Goal: Task Accomplishment & Management: Complete application form

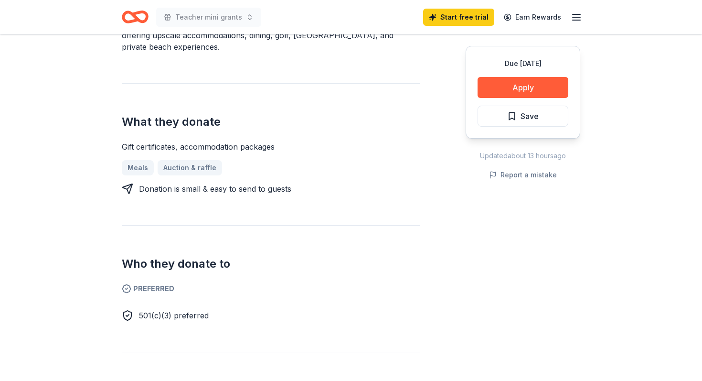
scroll to position [327, 0]
click at [151, 286] on span "Preferred" at bounding box center [271, 287] width 298 height 11
click at [181, 170] on link "Auction & raffle" at bounding box center [194, 166] width 72 height 15
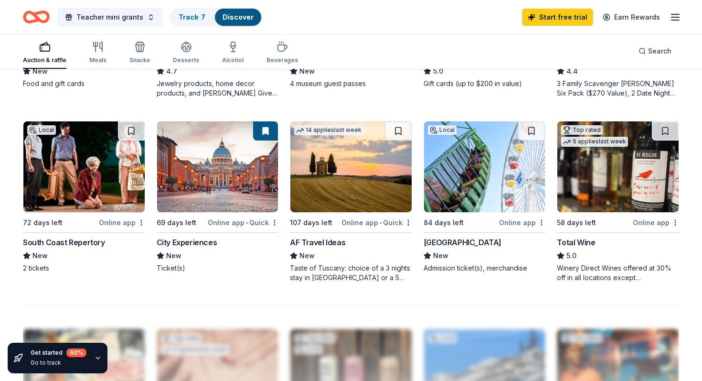
scroll to position [616, 0]
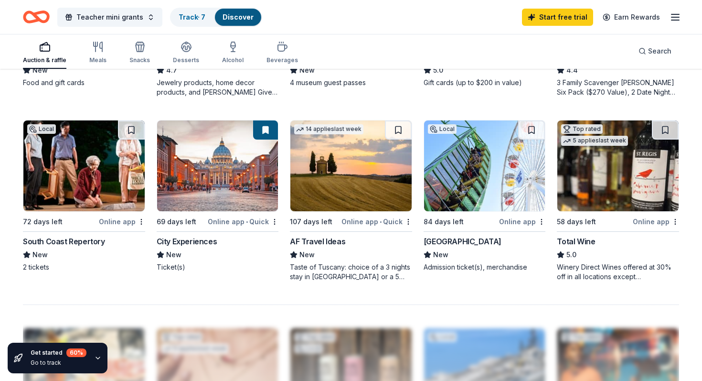
click at [464, 179] on img at bounding box center [484, 165] width 121 height 91
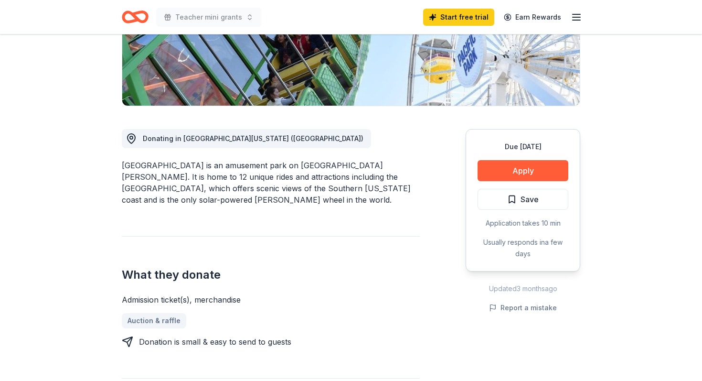
scroll to position [187, 0]
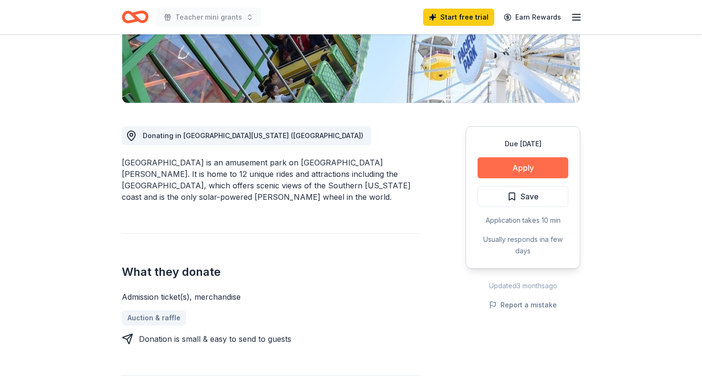
click at [508, 169] on button "Apply" at bounding box center [523, 167] width 91 height 21
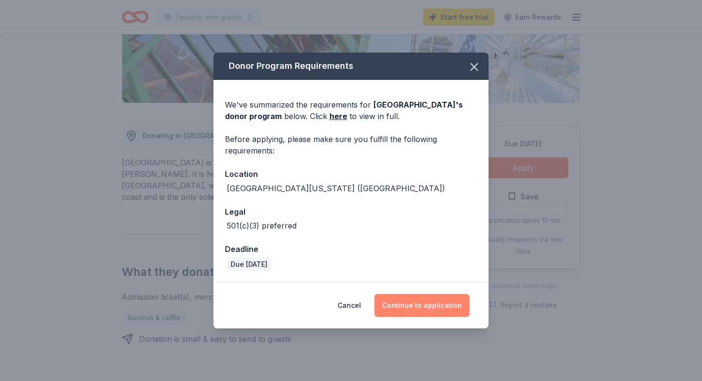
click at [420, 302] on button "Continue to application" at bounding box center [421, 305] width 95 height 23
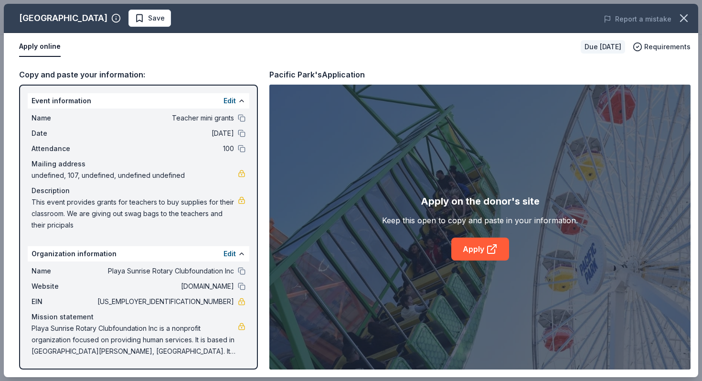
click at [136, 172] on span "undefined, 107, undefined, undefined undefined" at bounding box center [135, 175] width 206 height 11
click at [241, 174] on link at bounding box center [242, 174] width 8 height 8
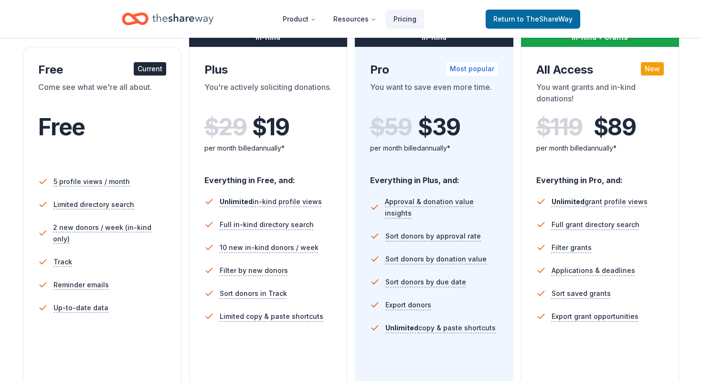
scroll to position [161, 0]
